Goal: Transaction & Acquisition: Download file/media

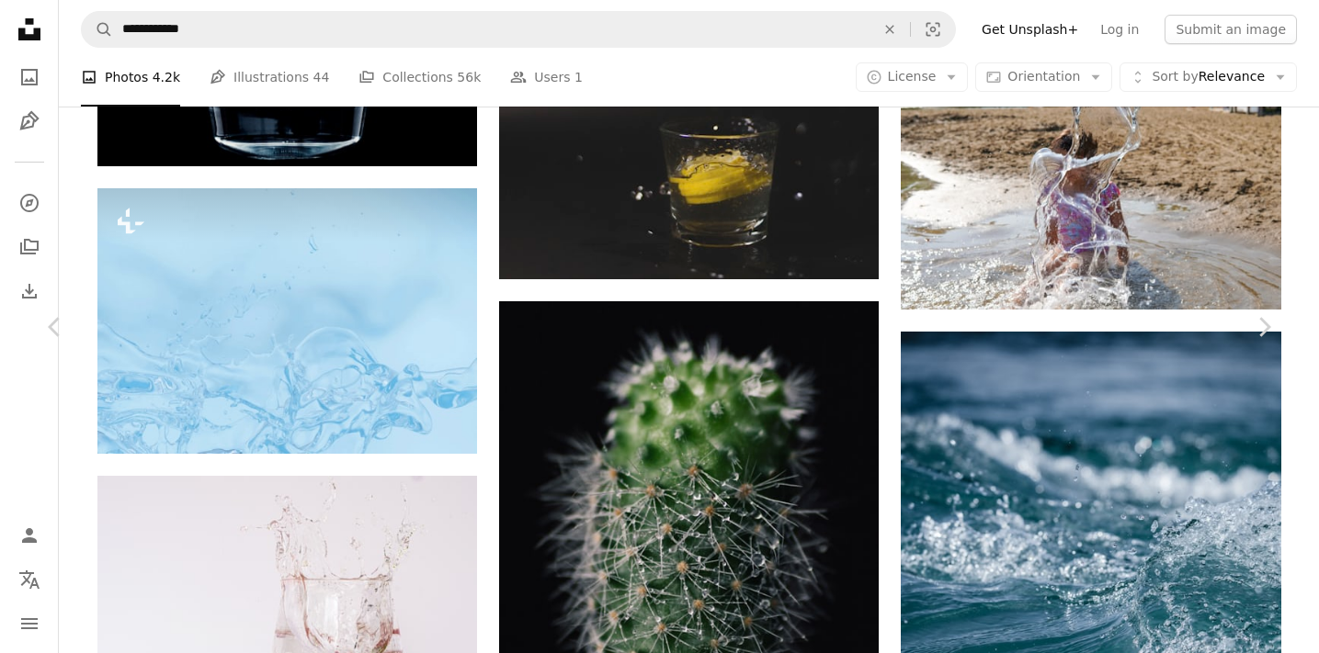
scroll to position [34460, 0]
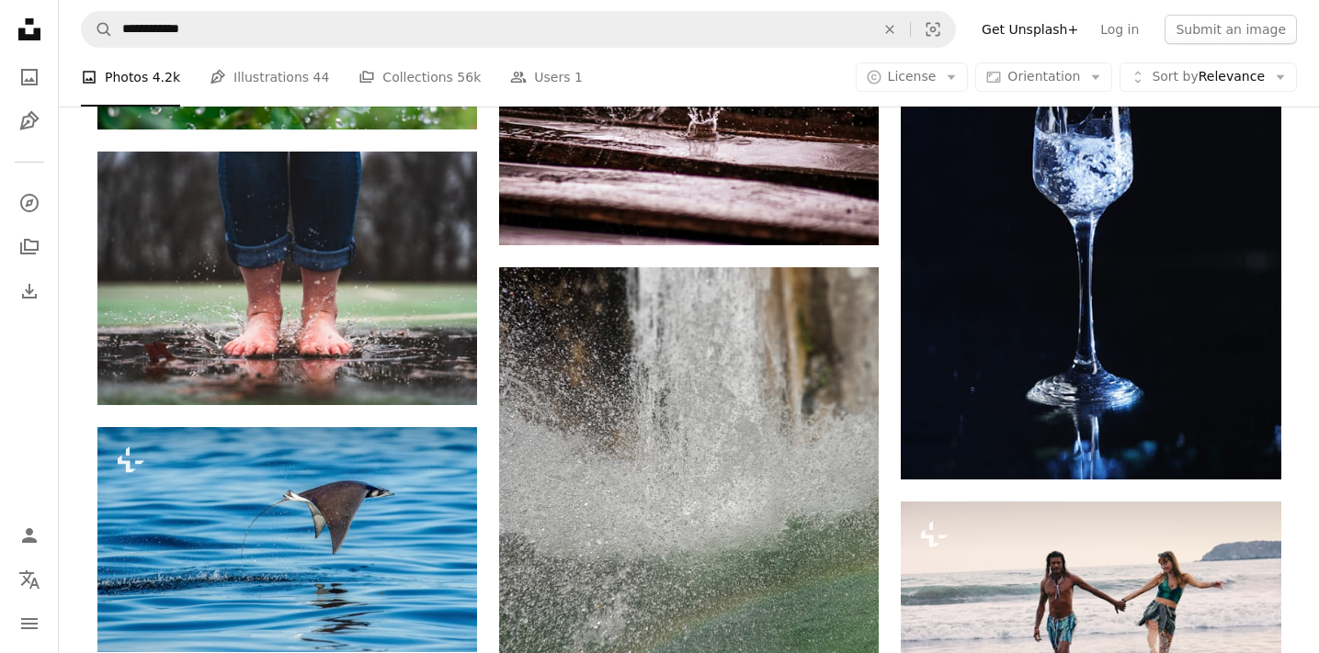
scroll to position [31698, 0]
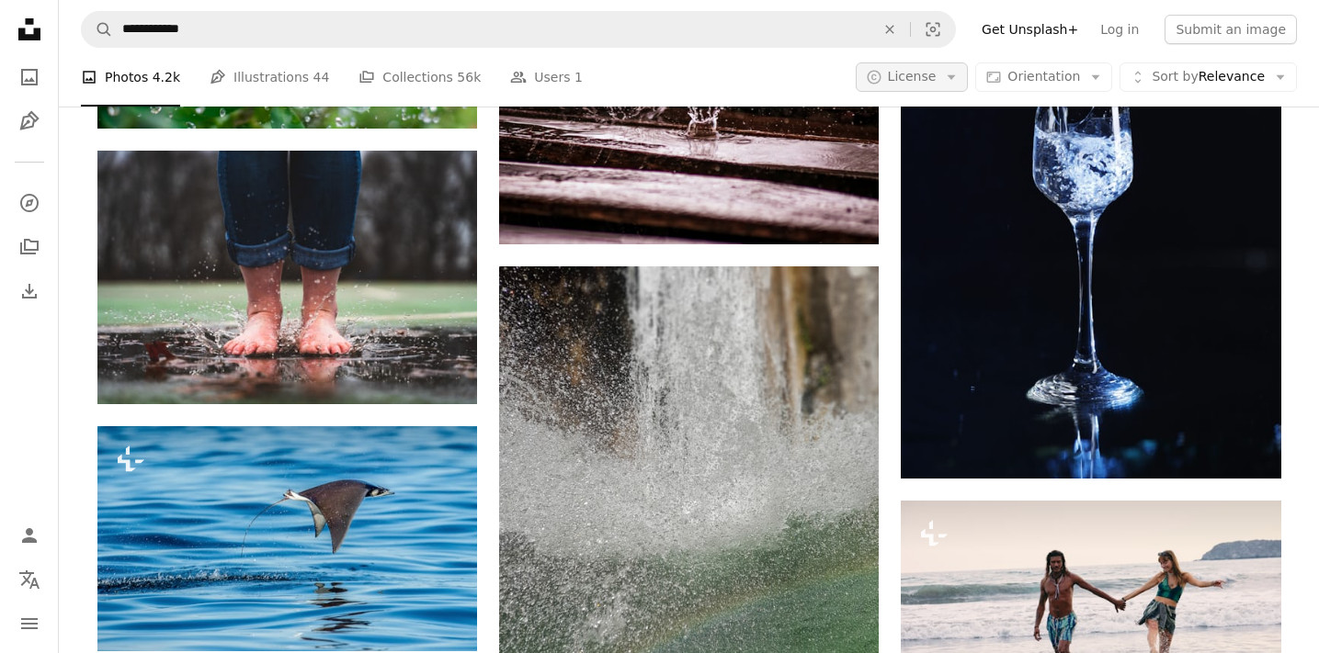
click at [959, 74] on icon "Arrow down" at bounding box center [951, 77] width 17 height 17
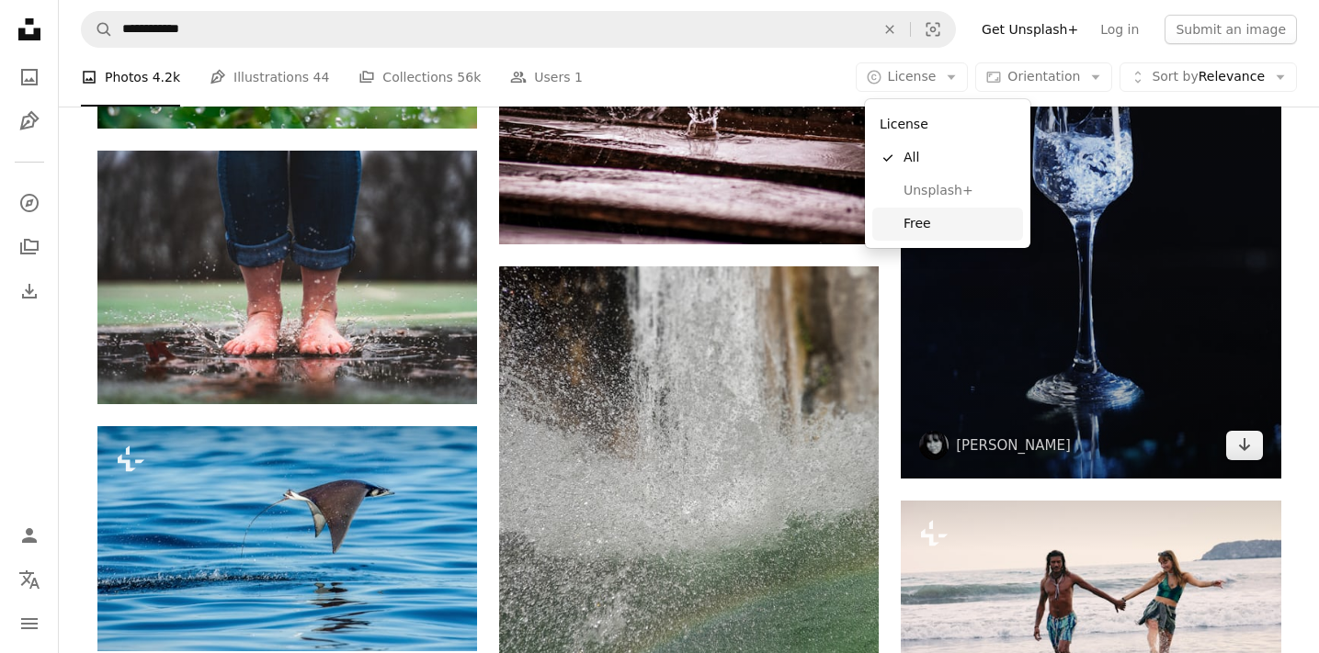
click at [928, 226] on span "Free" at bounding box center [959, 224] width 112 height 18
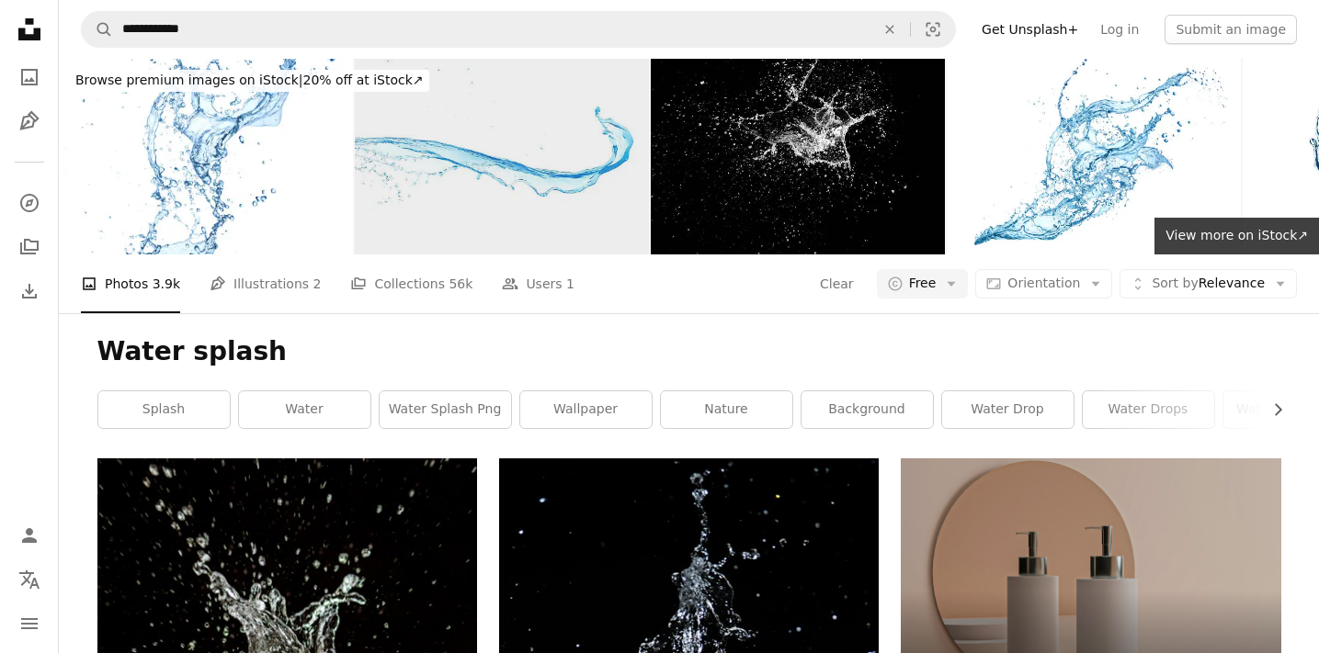
click at [505, 165] on img at bounding box center [502, 157] width 294 height 196
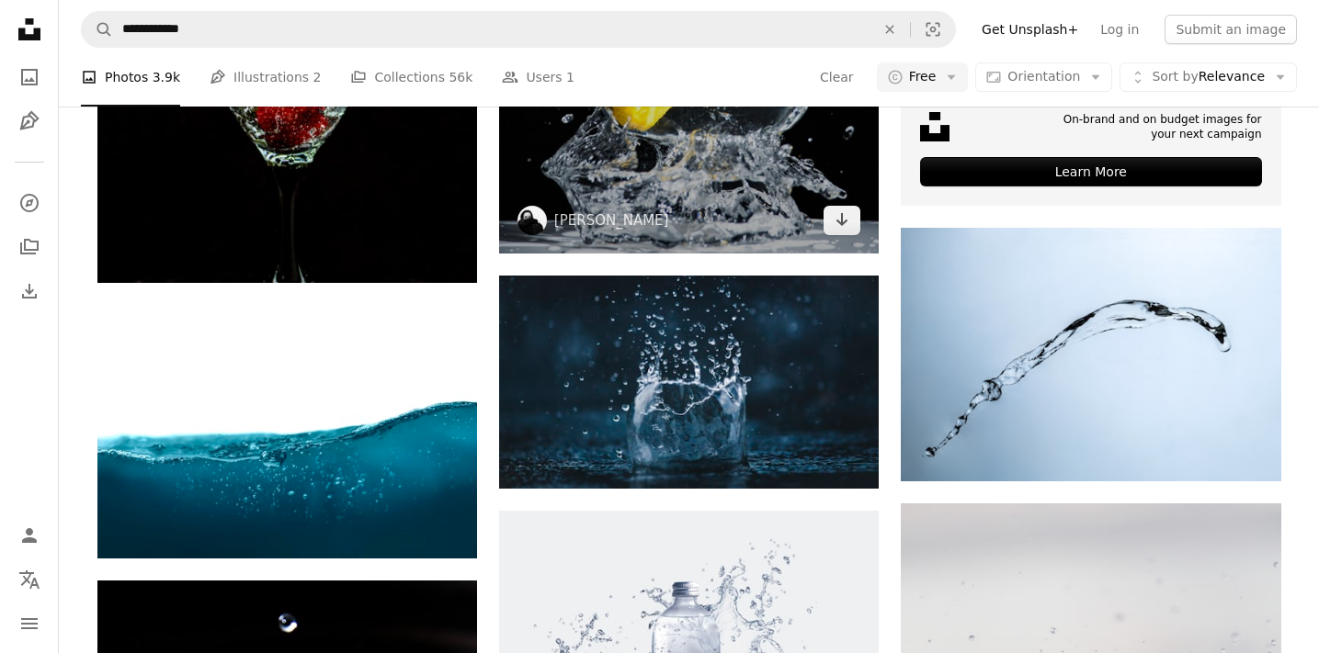
scroll to position [746, 0]
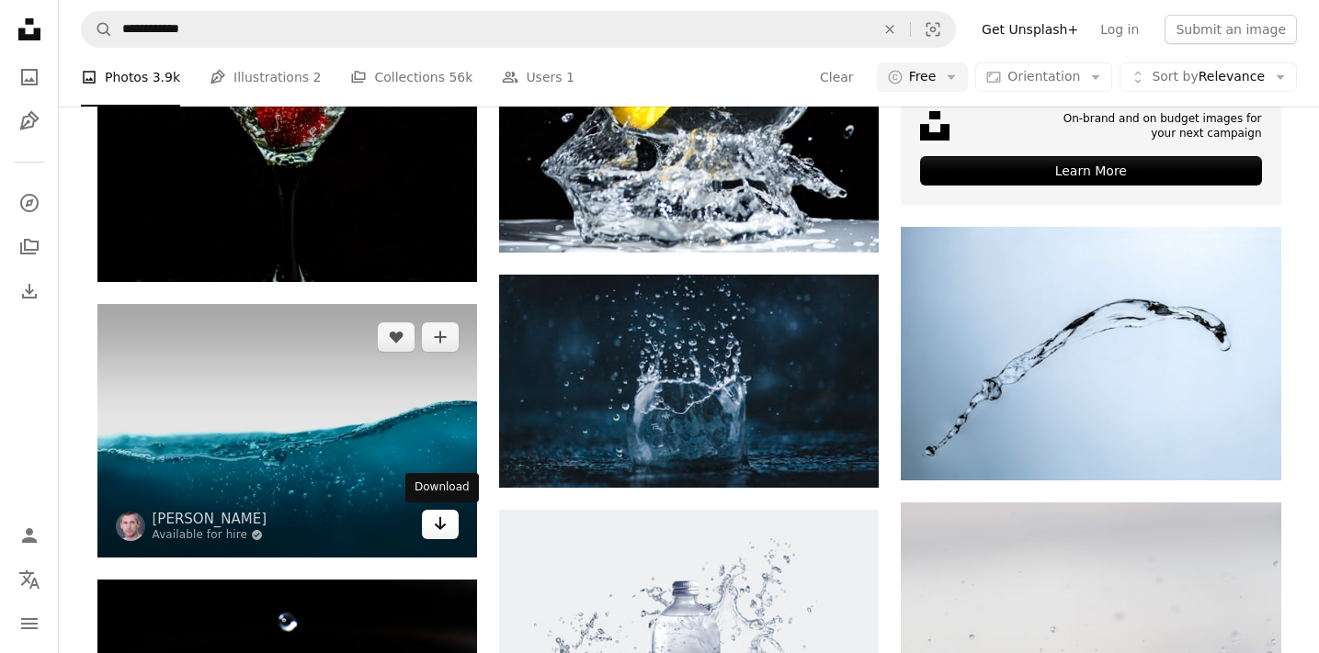
click at [441, 525] on icon "Arrow pointing down" at bounding box center [440, 524] width 15 height 22
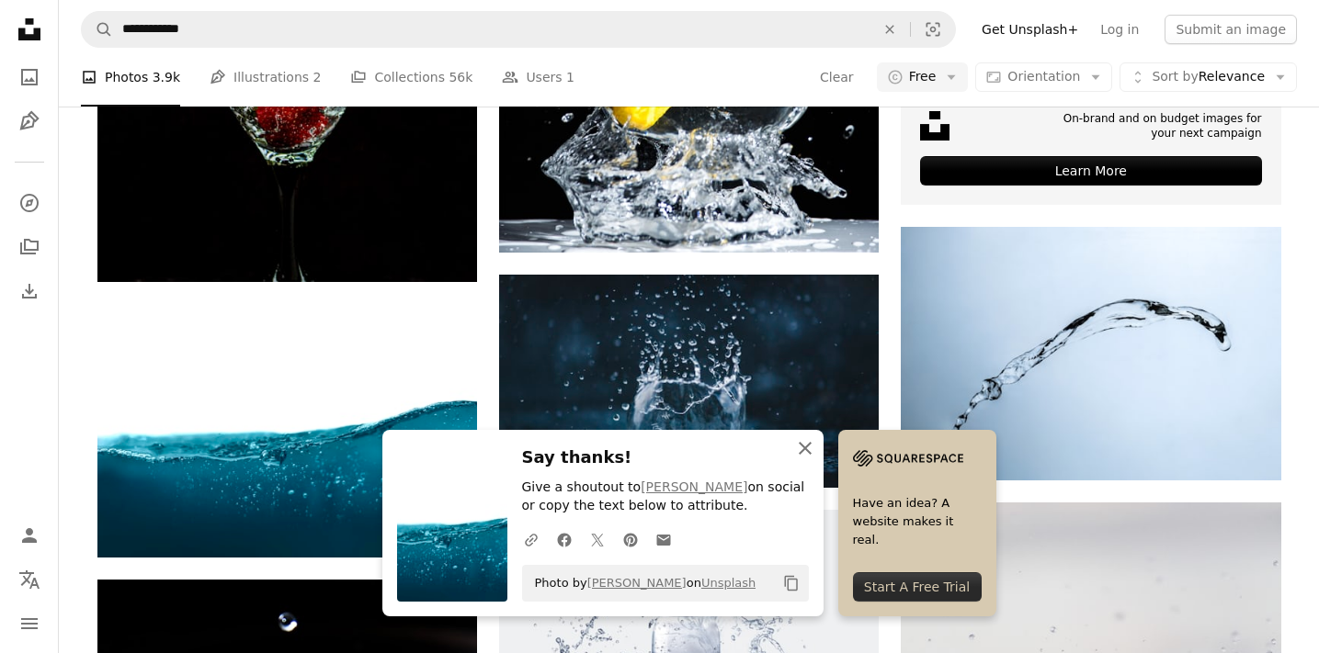
click at [810, 451] on icon "An X shape" at bounding box center [805, 448] width 22 height 22
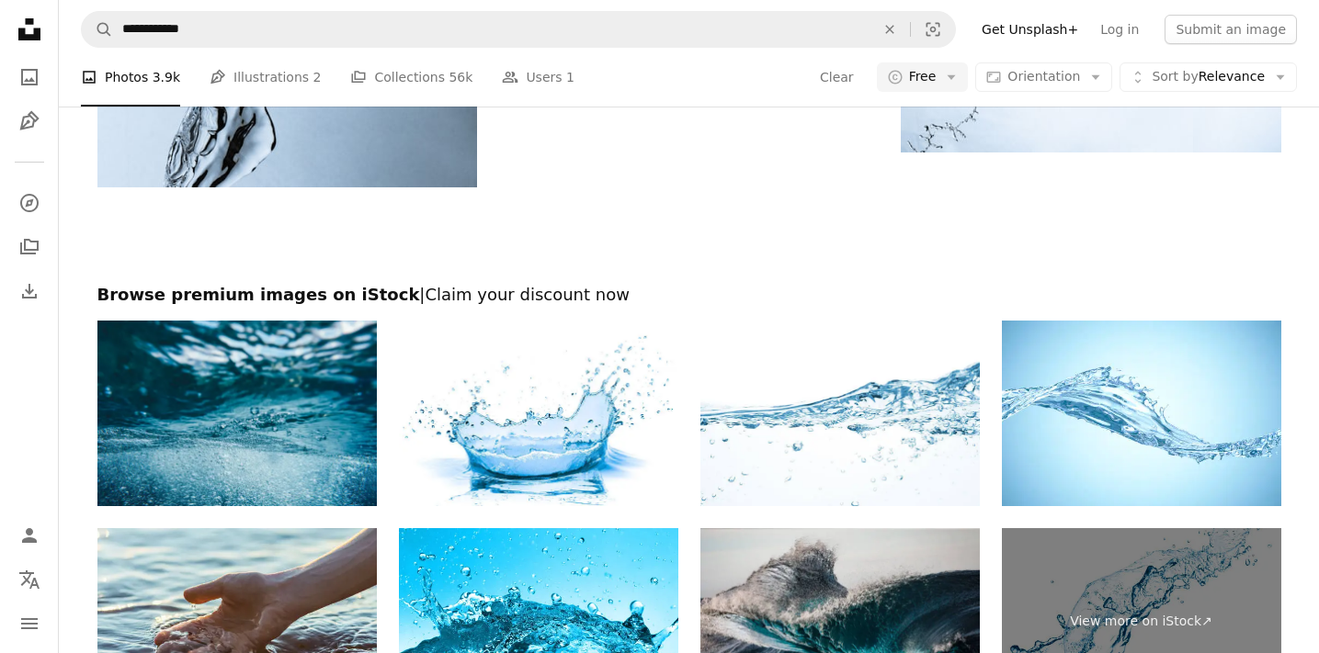
scroll to position [3649, 0]
